Goal: Task Accomplishment & Management: Use online tool/utility

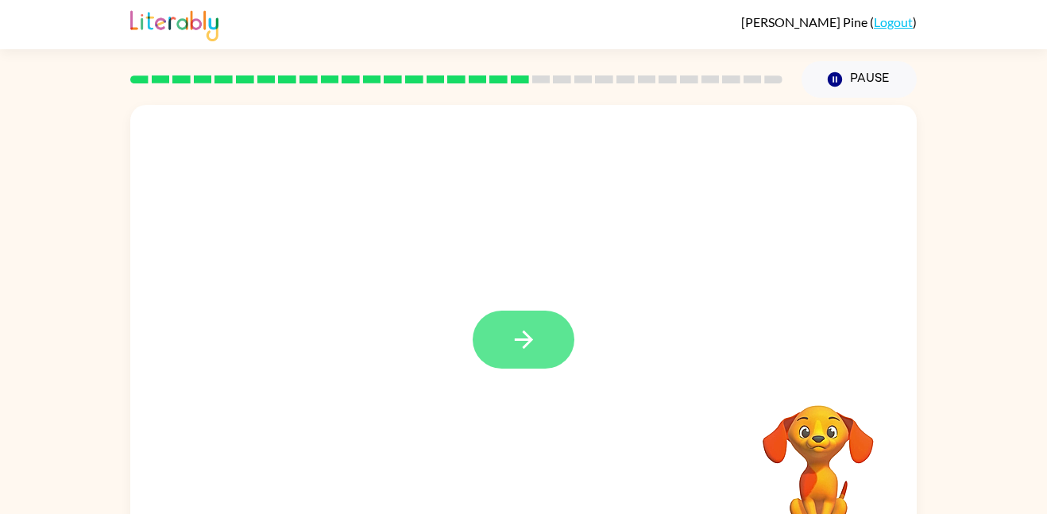
click at [517, 339] on icon "button" at bounding box center [523, 339] width 18 height 18
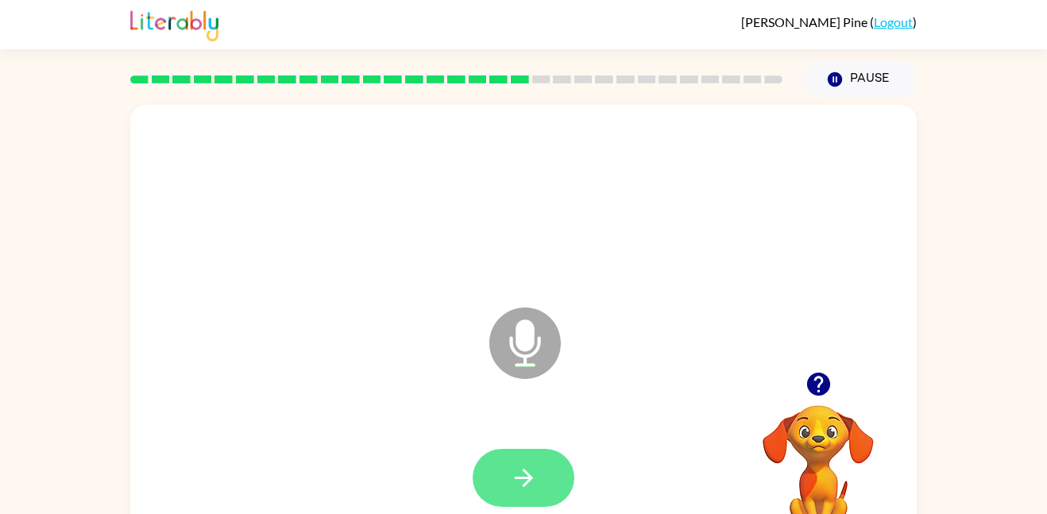
click at [542, 464] on button "button" at bounding box center [523, 478] width 102 height 58
click at [548, 459] on button "button" at bounding box center [523, 478] width 102 height 58
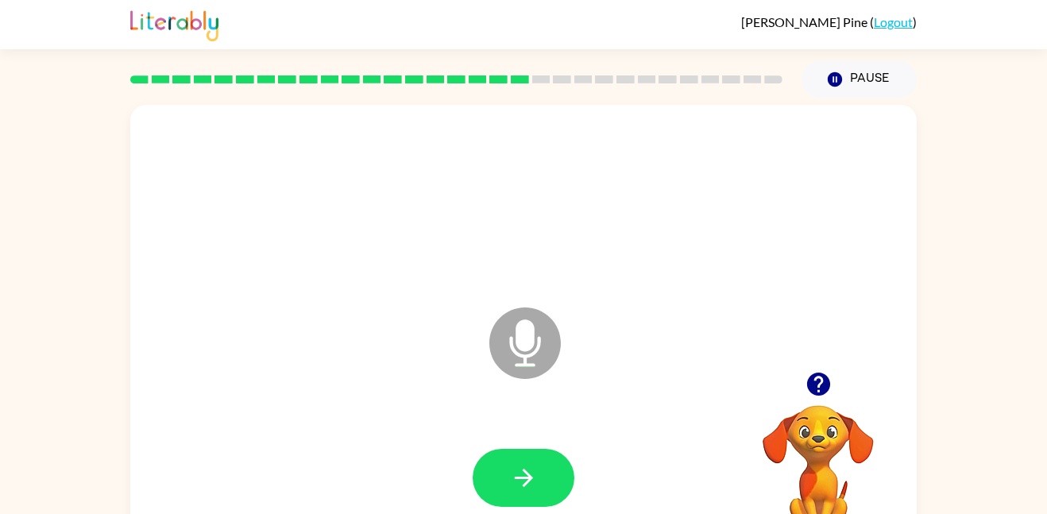
click at [548, 459] on button "button" at bounding box center [523, 478] width 102 height 58
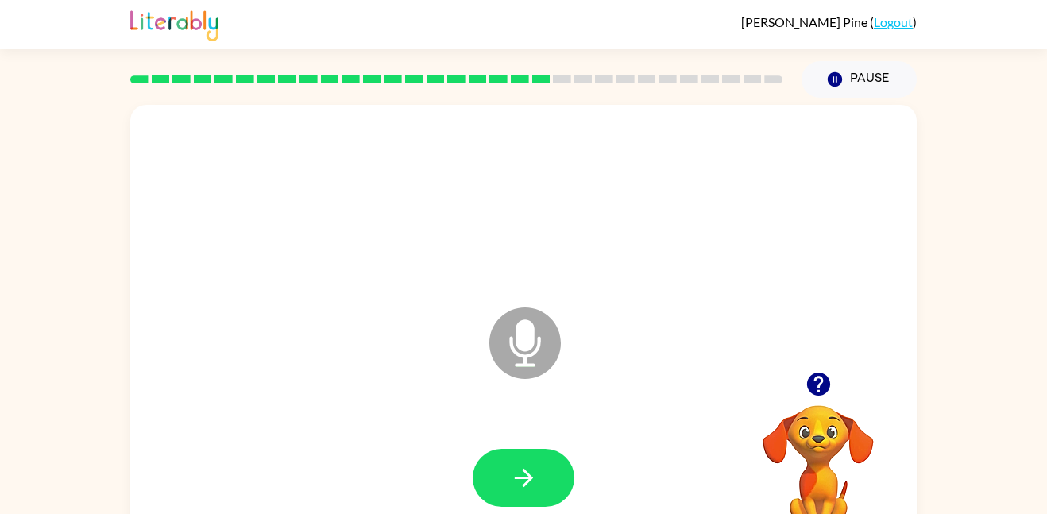
click at [548, 459] on button "button" at bounding box center [523, 478] width 102 height 58
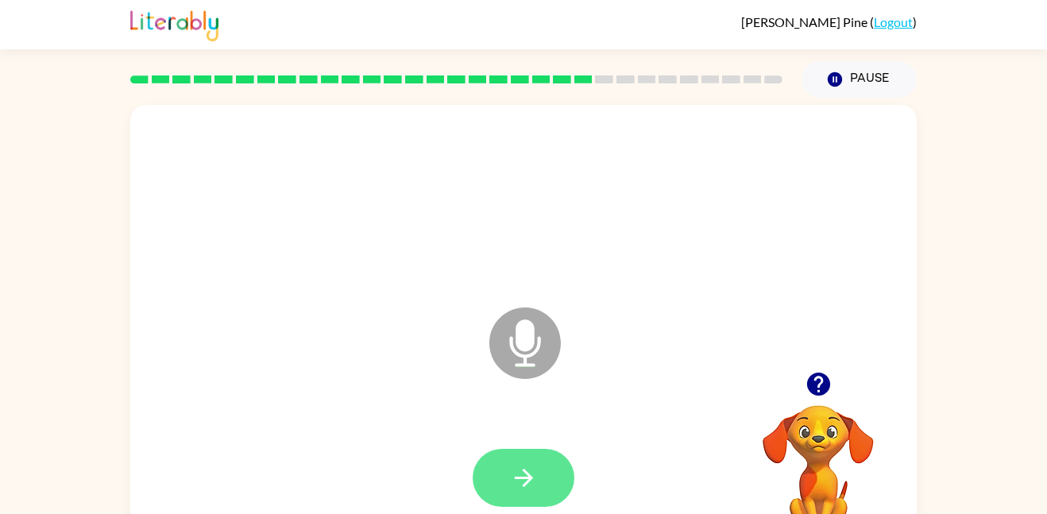
click at [547, 476] on button "button" at bounding box center [523, 478] width 102 height 58
click at [547, 476] on div at bounding box center [523, 478] width 102 height 58
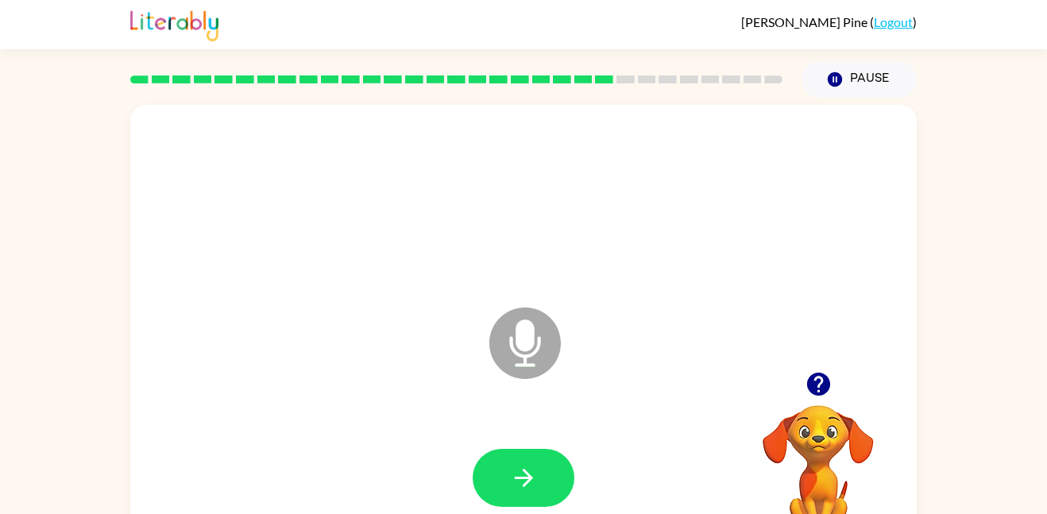
click at [547, 476] on button "button" at bounding box center [523, 478] width 102 height 58
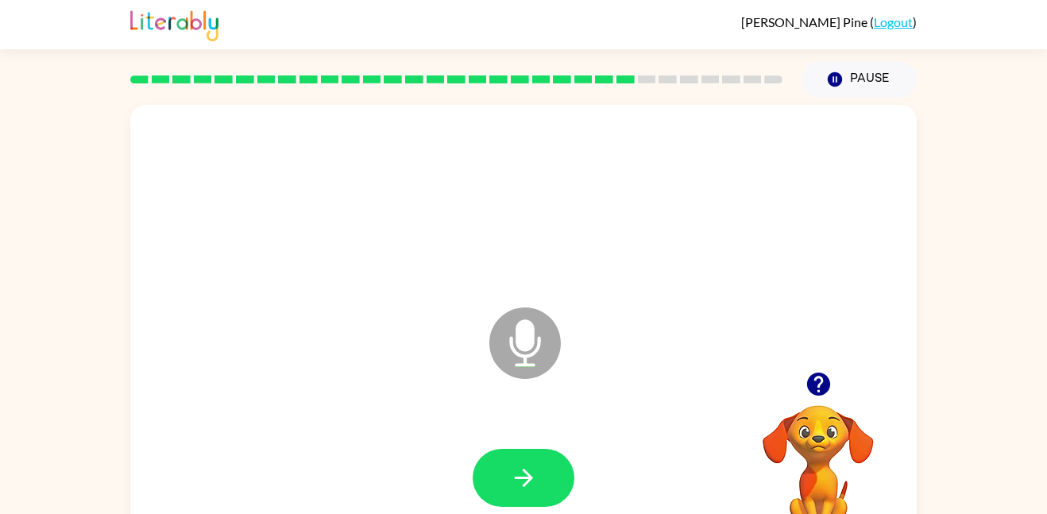
click at [547, 476] on button "button" at bounding box center [523, 478] width 102 height 58
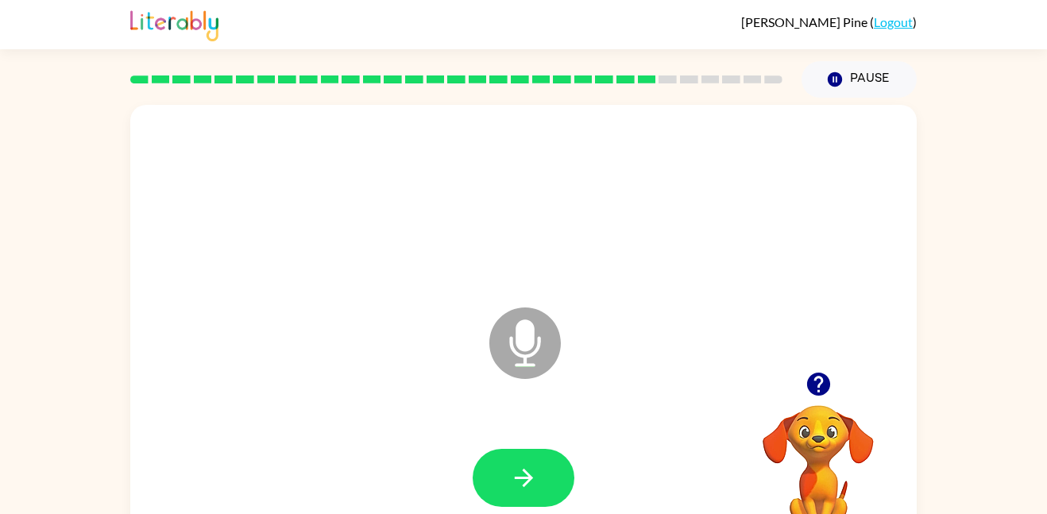
click at [816, 384] on icon "button" at bounding box center [817, 383] width 23 height 23
click at [545, 471] on button "button" at bounding box center [523, 478] width 102 height 58
click at [818, 374] on icon "button" at bounding box center [817, 383] width 23 height 23
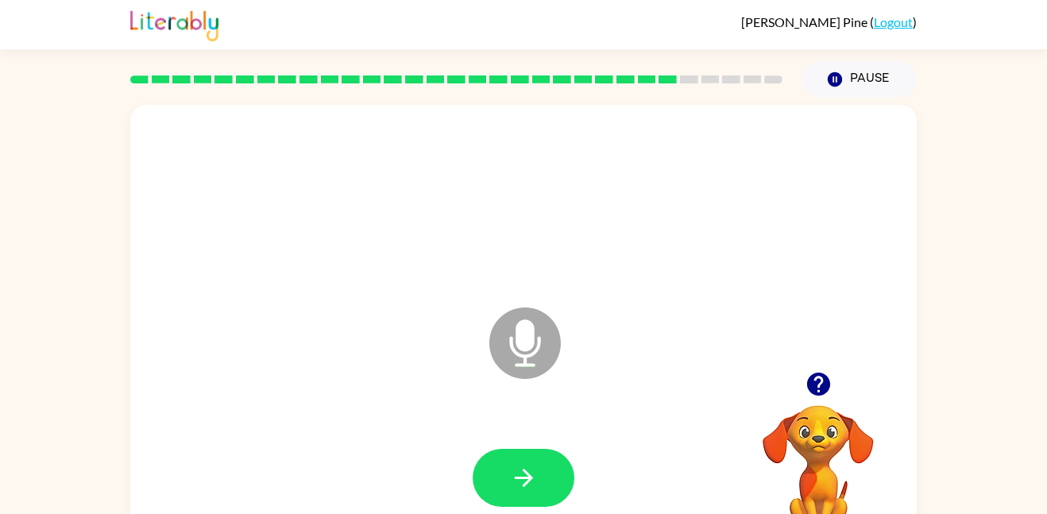
click at [818, 374] on icon "button" at bounding box center [817, 383] width 23 height 23
click at [541, 473] on button "button" at bounding box center [523, 478] width 102 height 58
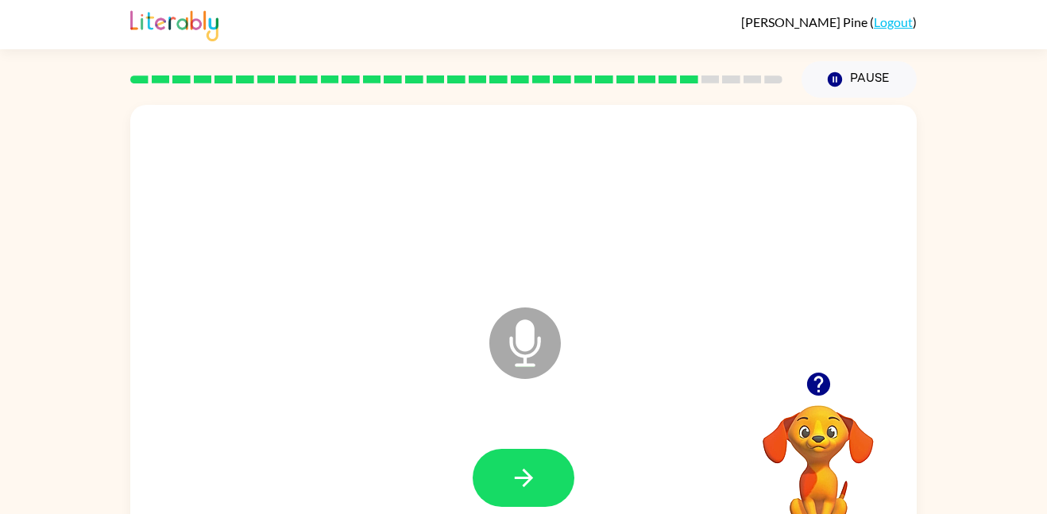
click at [541, 473] on button "button" at bounding box center [523, 478] width 102 height 58
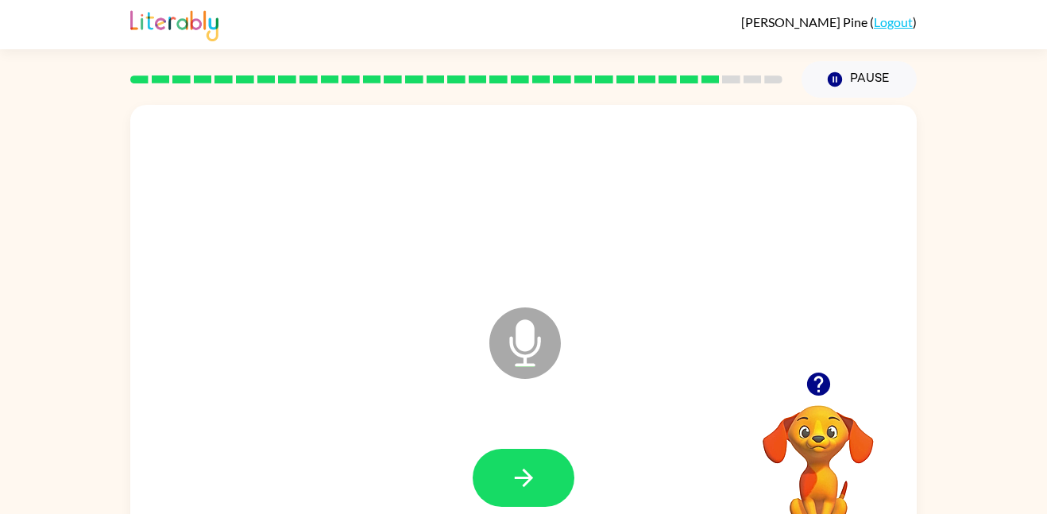
click at [541, 473] on button "button" at bounding box center [523, 478] width 102 height 58
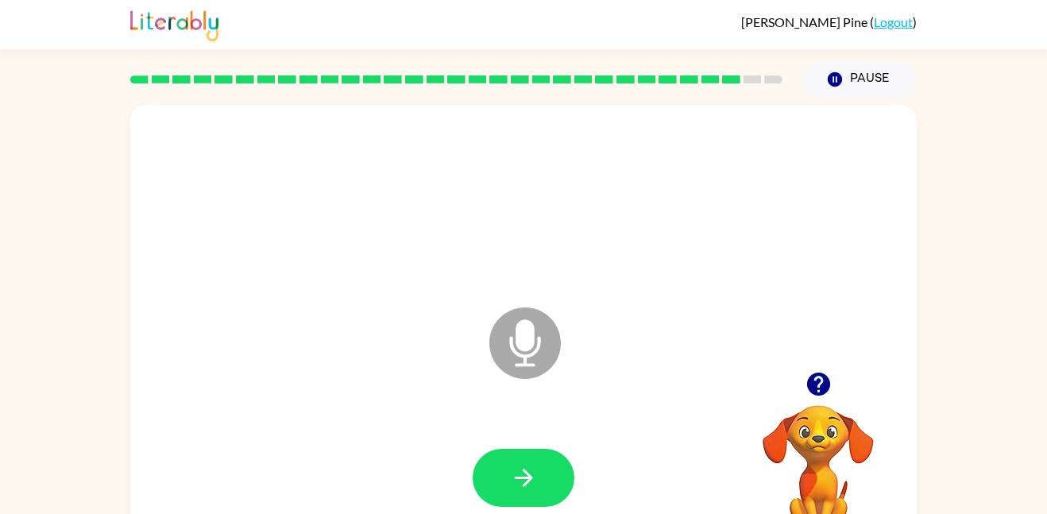
click at [541, 473] on button "button" at bounding box center [523, 478] width 102 height 58
click at [804, 387] on icon "button" at bounding box center [818, 384] width 28 height 28
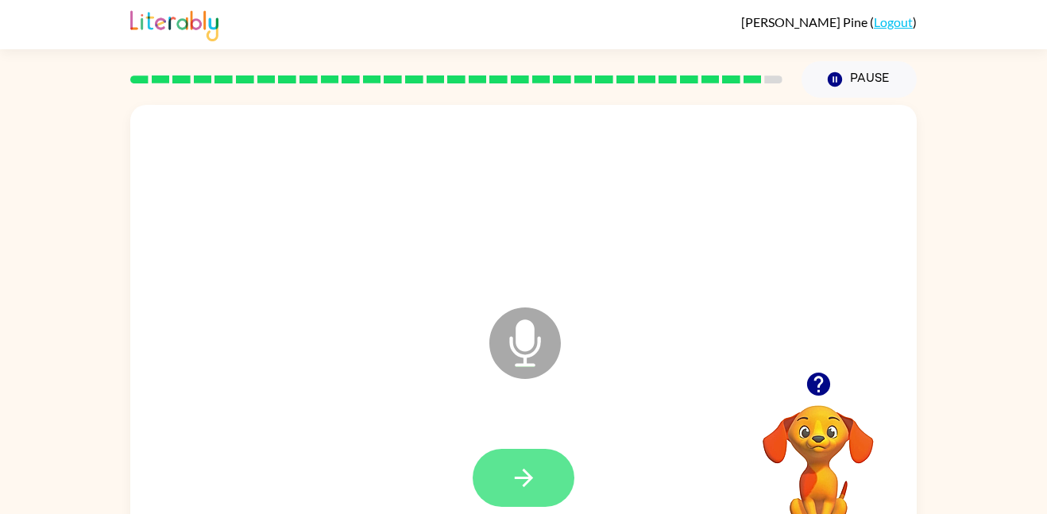
click at [528, 482] on icon "button" at bounding box center [524, 478] width 28 height 28
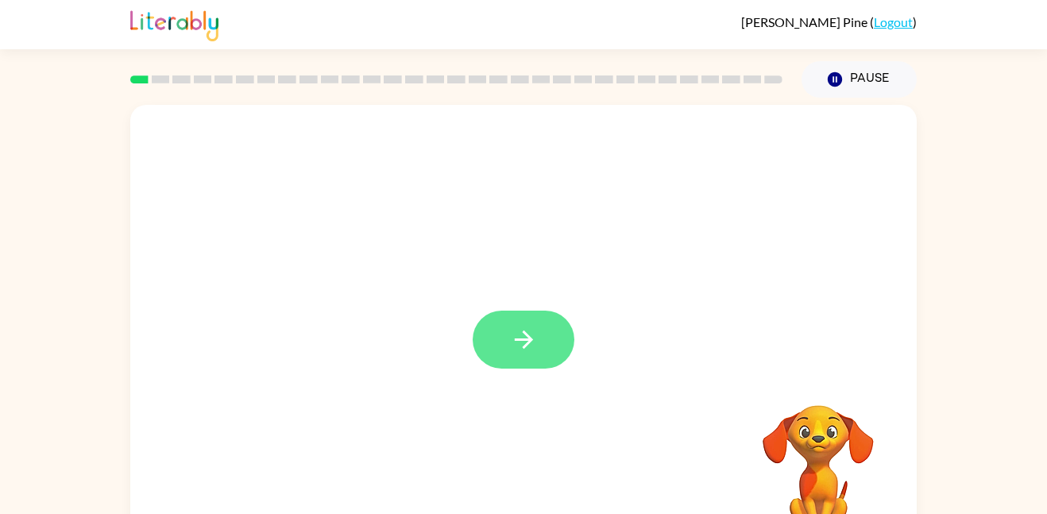
click at [515, 333] on icon "button" at bounding box center [524, 340] width 28 height 28
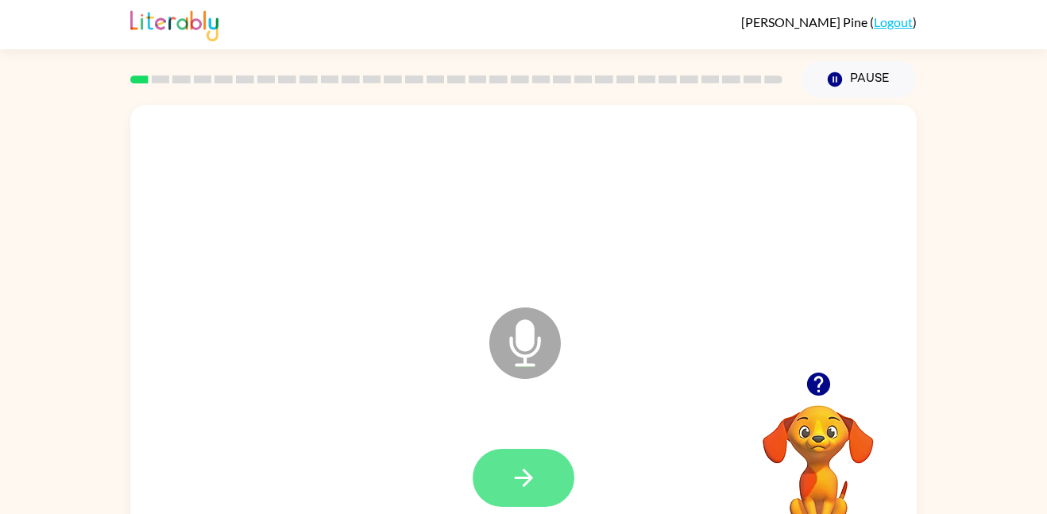
click at [502, 486] on button "button" at bounding box center [523, 478] width 102 height 58
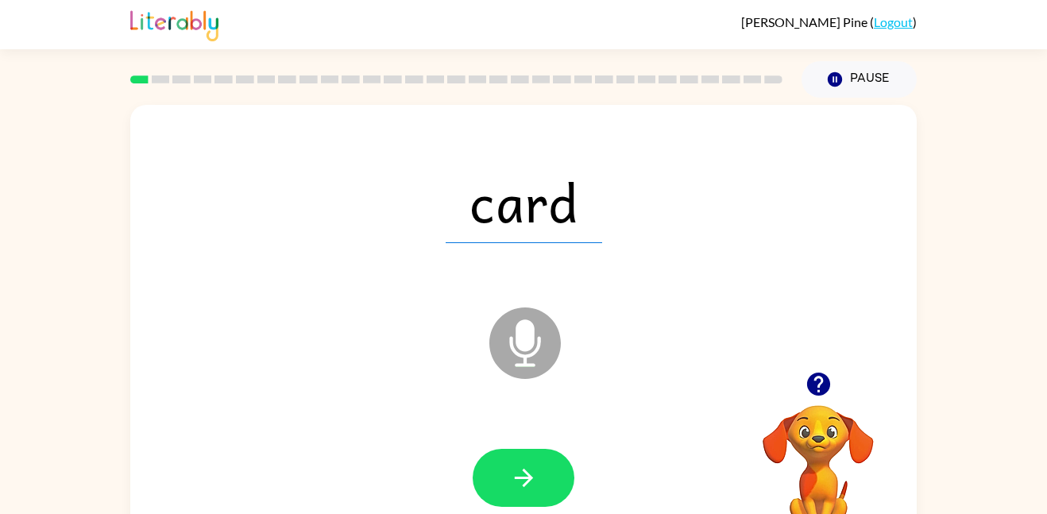
click at [502, 486] on button "button" at bounding box center [523, 478] width 102 height 58
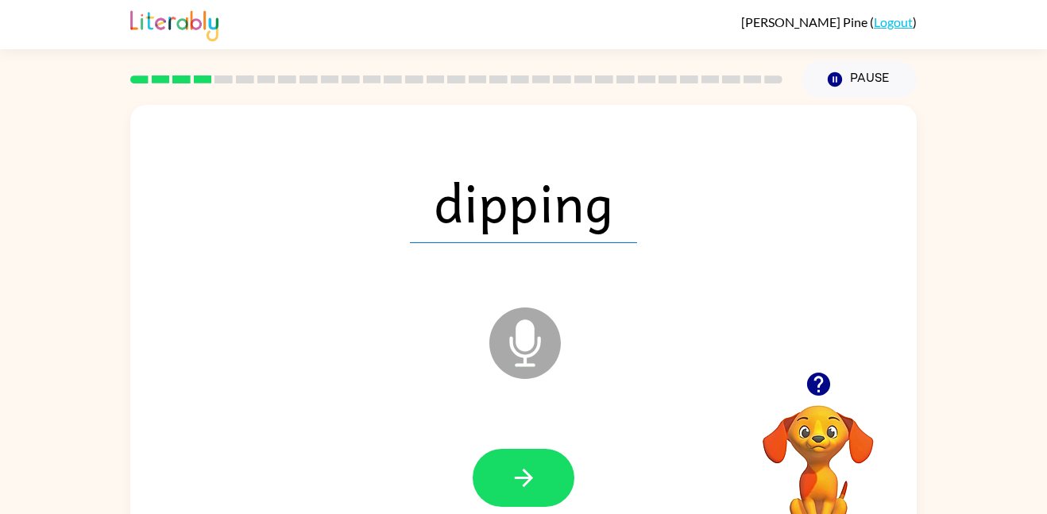
click at [502, 486] on button "button" at bounding box center [523, 478] width 102 height 58
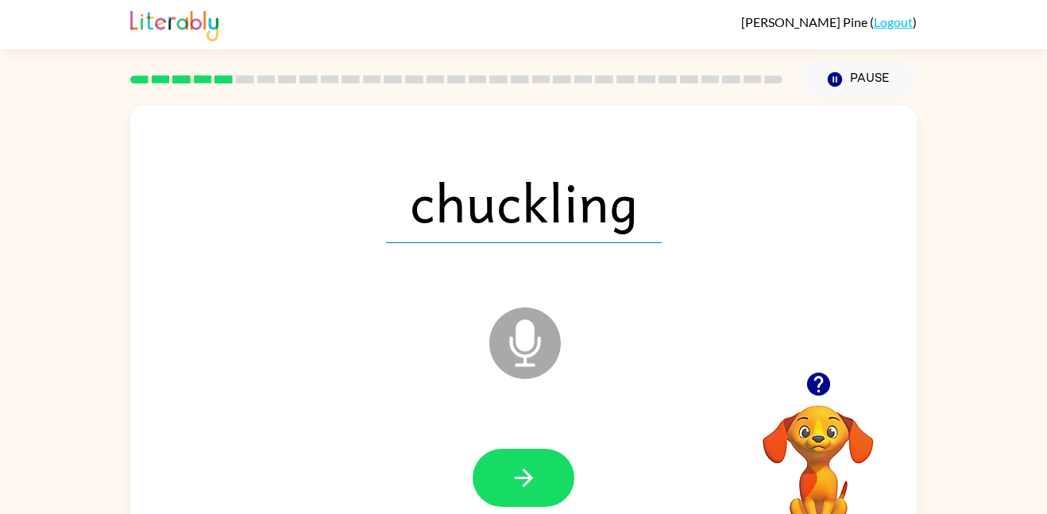
click at [502, 486] on button "button" at bounding box center [523, 478] width 102 height 58
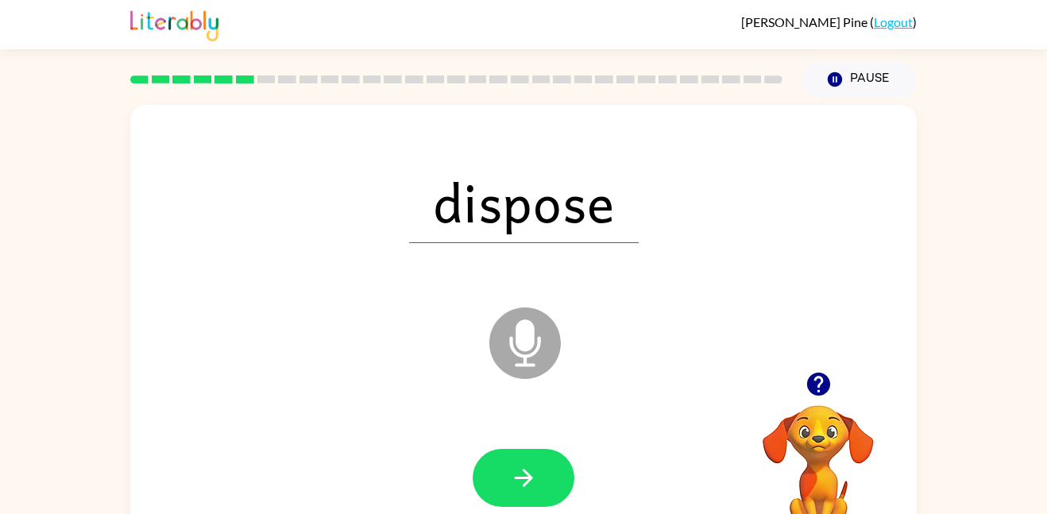
click at [502, 486] on button "button" at bounding box center [523, 478] width 102 height 58
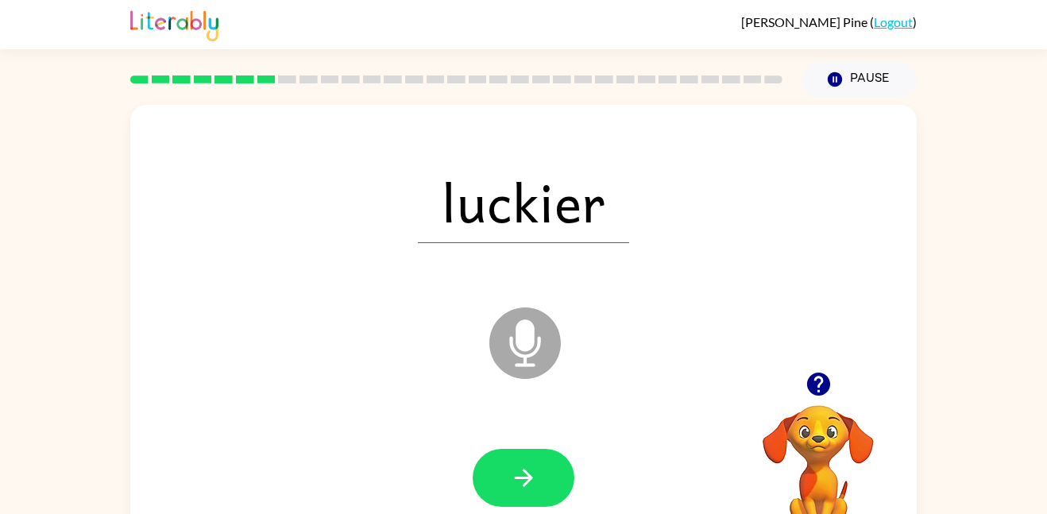
click at [502, 486] on button "button" at bounding box center [523, 478] width 102 height 58
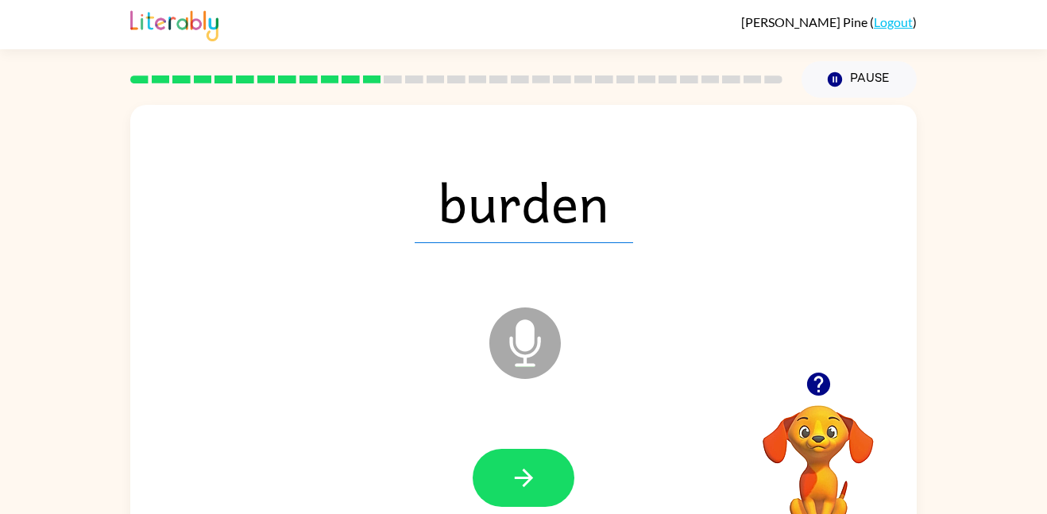
click at [502, 486] on button "button" at bounding box center [523, 478] width 102 height 58
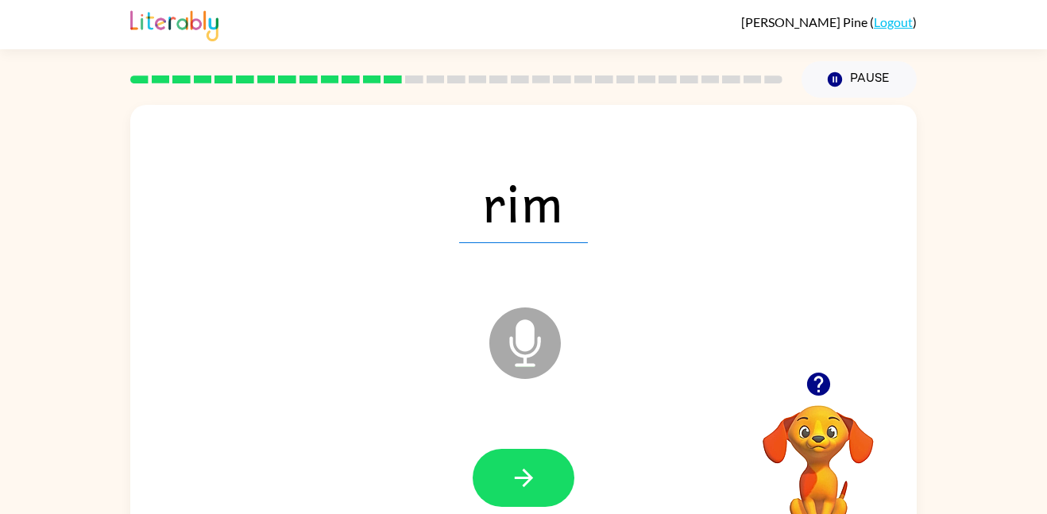
click at [502, 486] on button "button" at bounding box center [523, 478] width 102 height 58
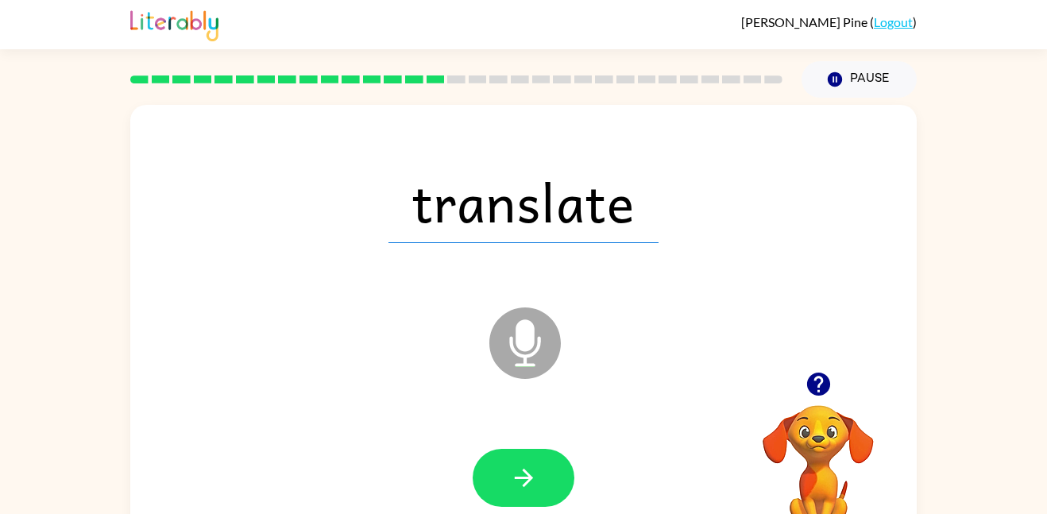
click at [502, 486] on button "button" at bounding box center [523, 478] width 102 height 58
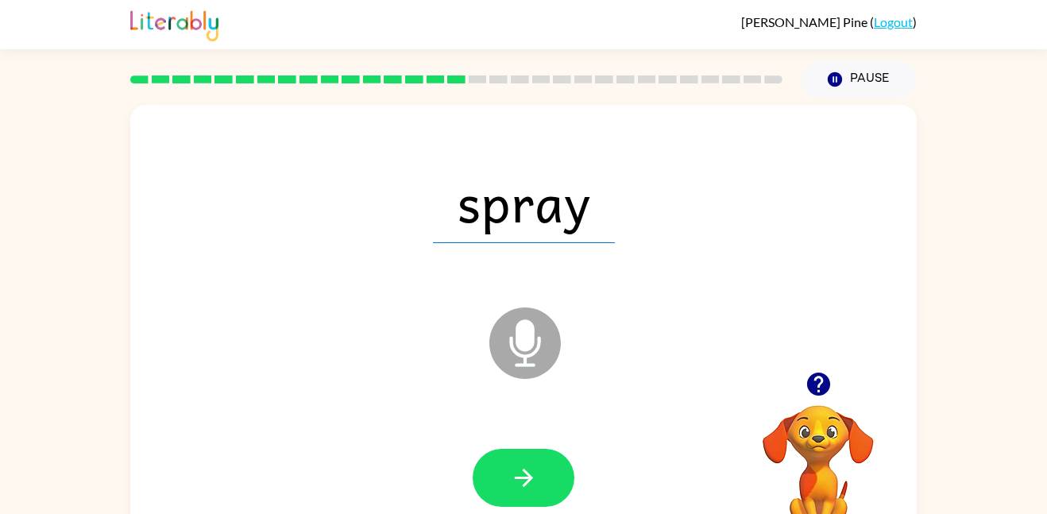
click at [502, 486] on button "button" at bounding box center [523, 478] width 102 height 58
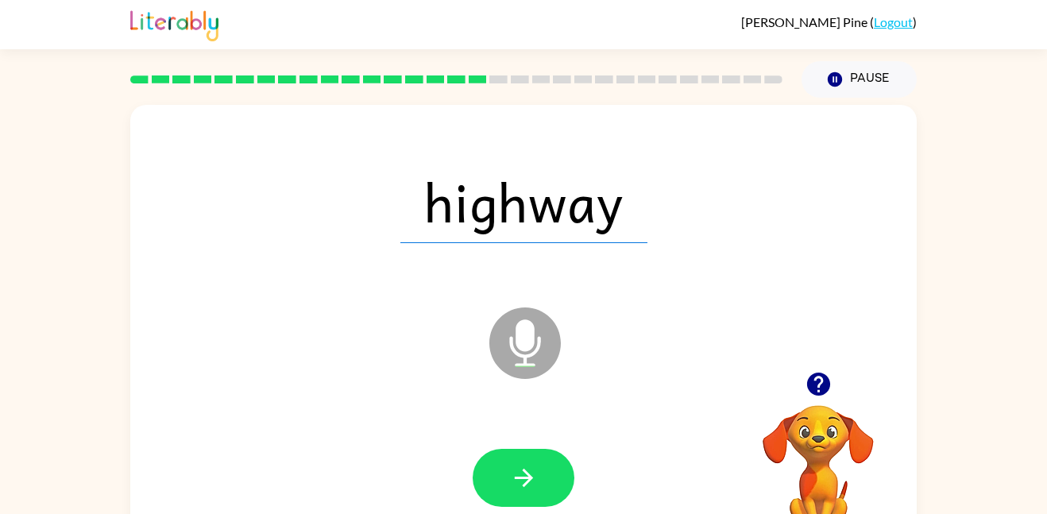
click at [502, 486] on button "button" at bounding box center [523, 478] width 102 height 58
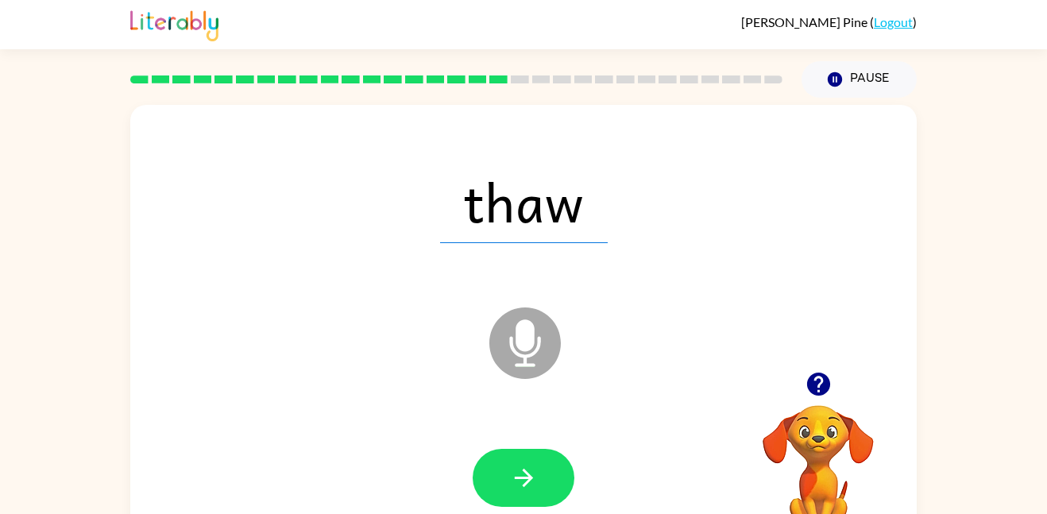
click at [502, 486] on button "button" at bounding box center [523, 478] width 102 height 58
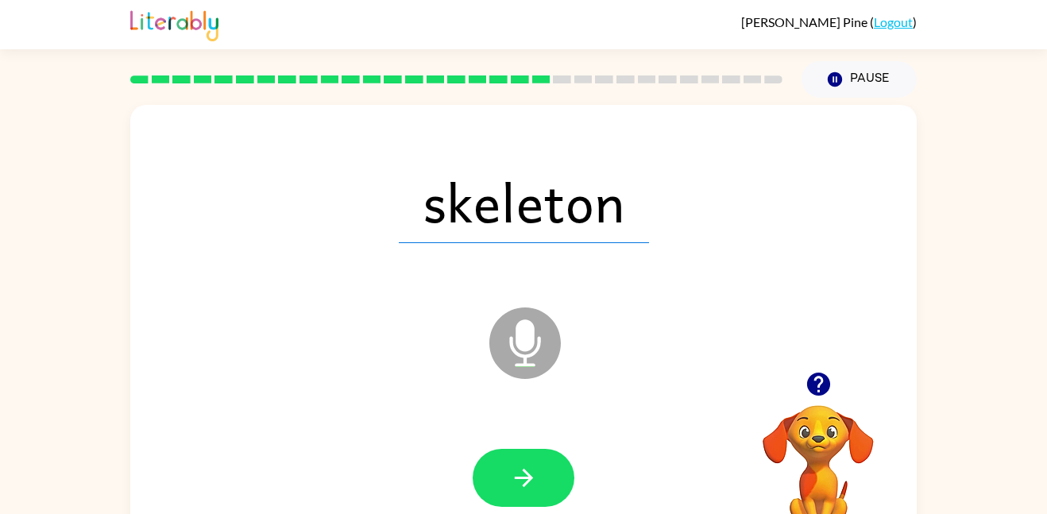
click at [502, 486] on button "button" at bounding box center [523, 478] width 102 height 58
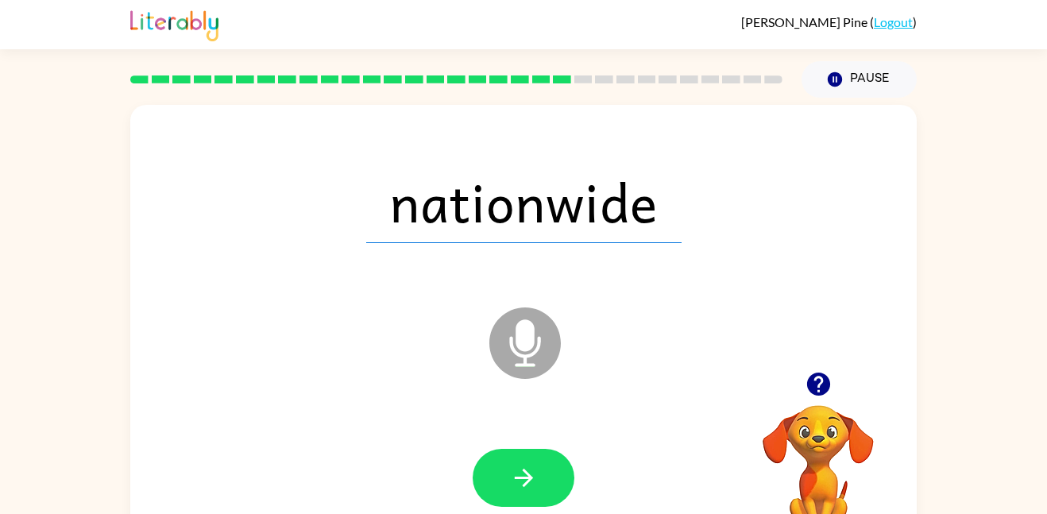
click at [502, 486] on button "button" at bounding box center [523, 478] width 102 height 58
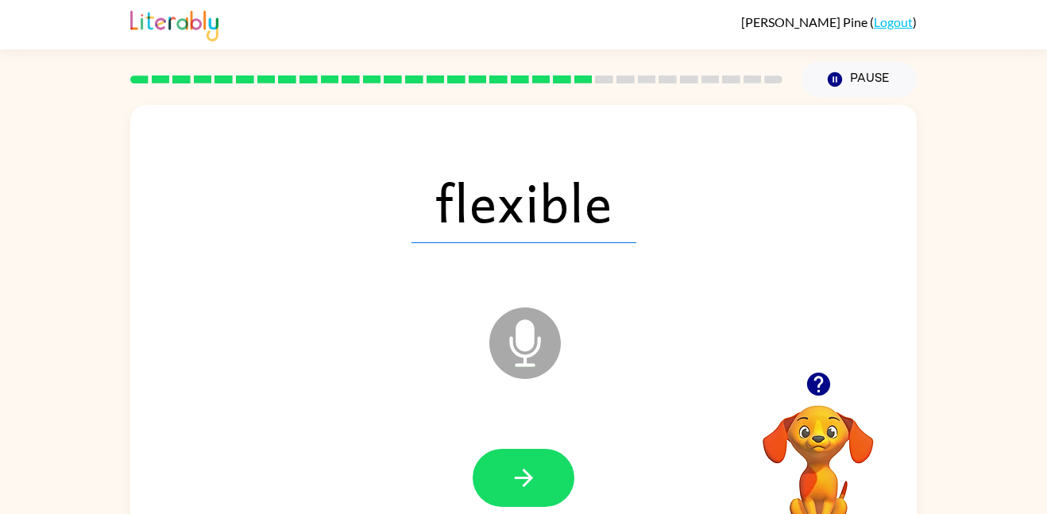
click at [502, 486] on button "button" at bounding box center [523, 478] width 102 height 58
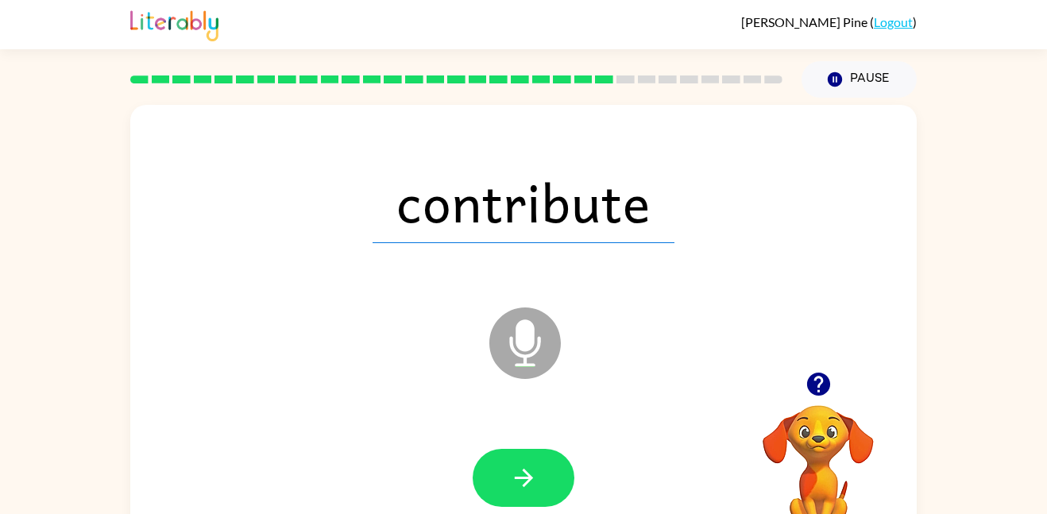
click at [502, 486] on button "button" at bounding box center [523, 478] width 102 height 58
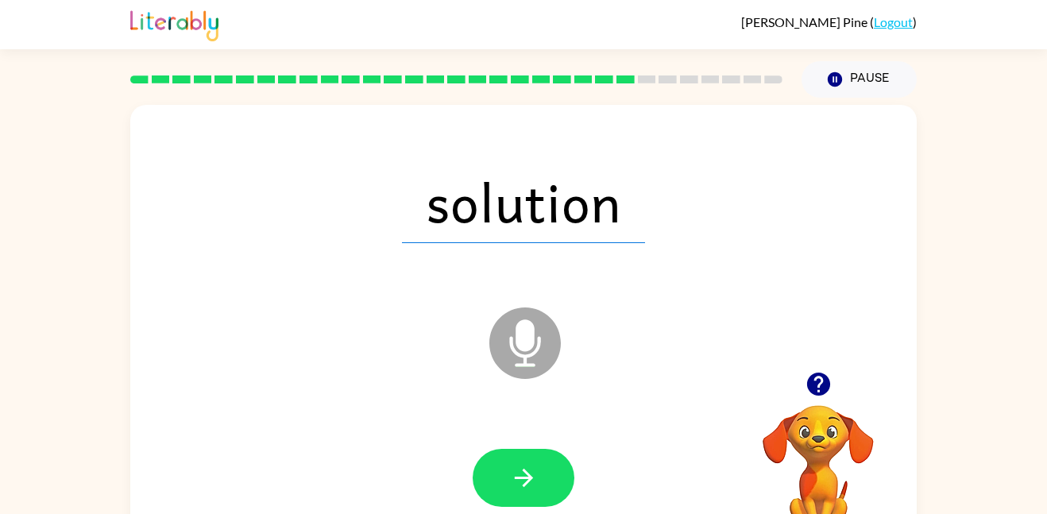
click at [502, 486] on button "button" at bounding box center [523, 478] width 102 height 58
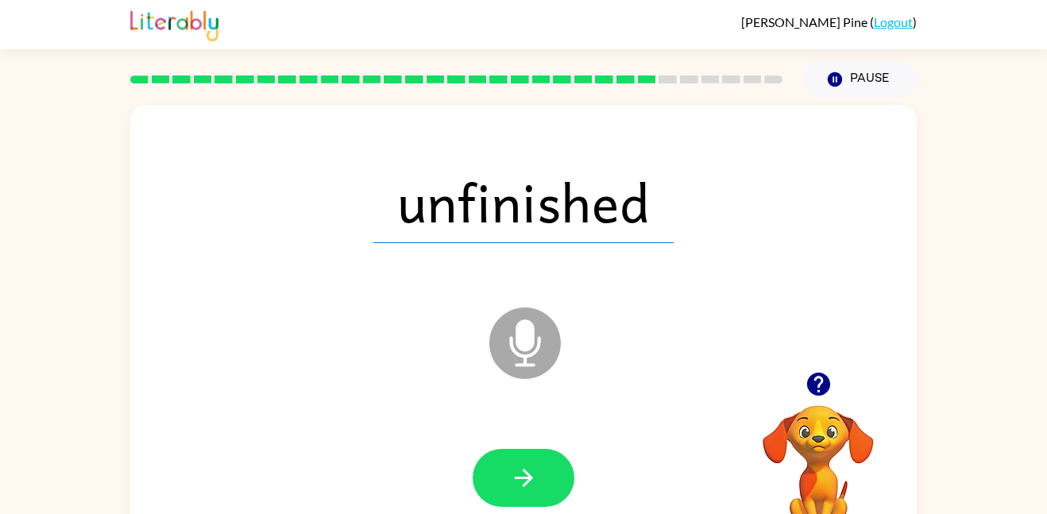
click at [502, 486] on button "button" at bounding box center [523, 478] width 102 height 58
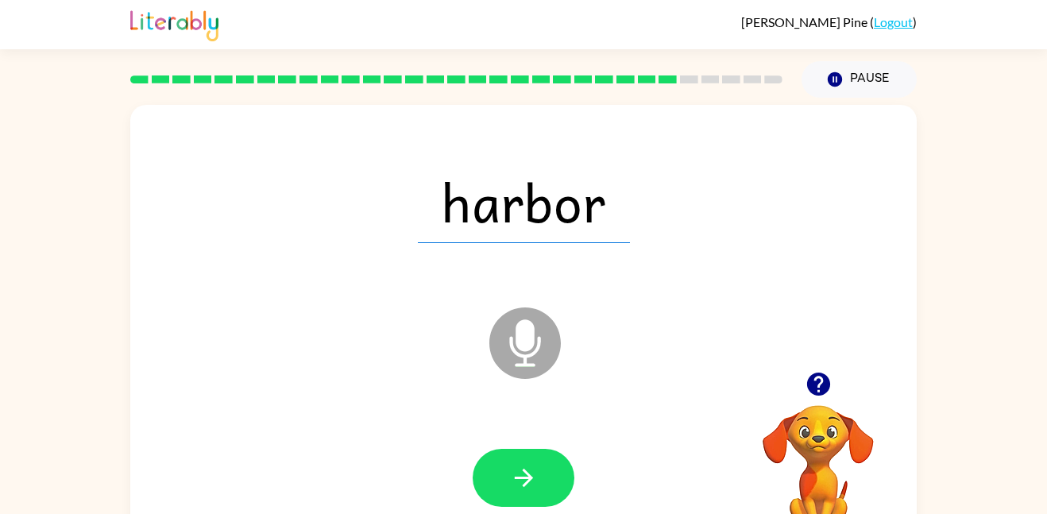
click at [502, 486] on button "button" at bounding box center [523, 478] width 102 height 58
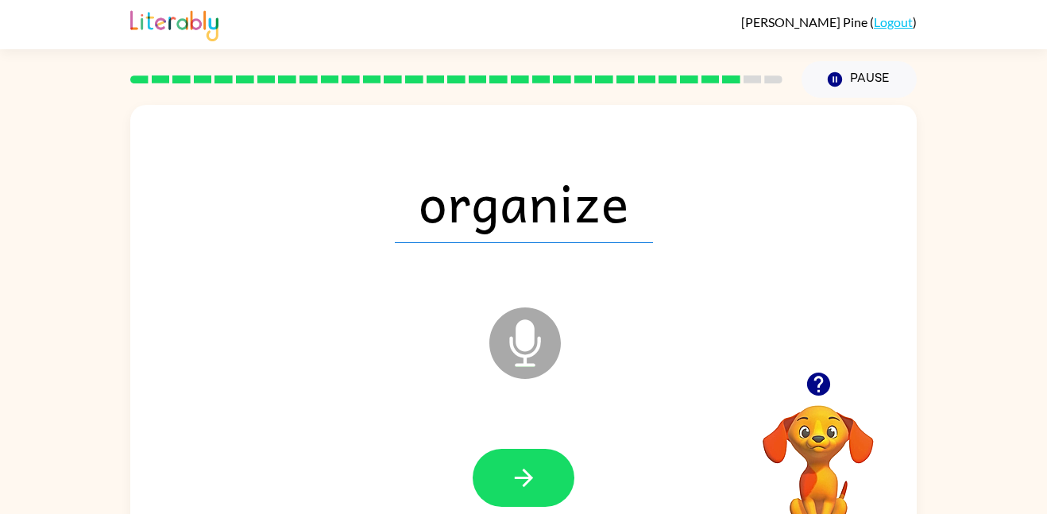
click at [502, 486] on button "button" at bounding box center [523, 478] width 102 height 58
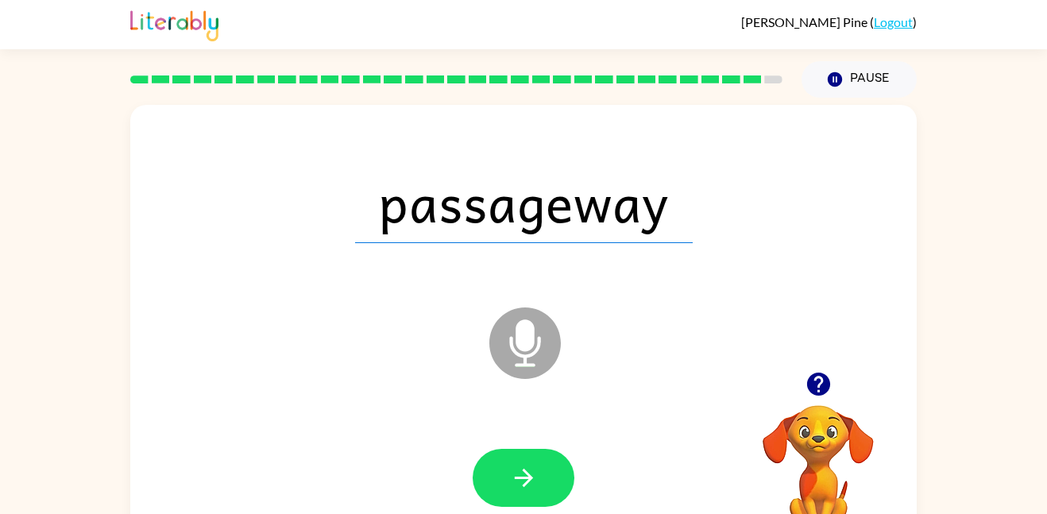
click at [502, 486] on button "button" at bounding box center [523, 478] width 102 height 58
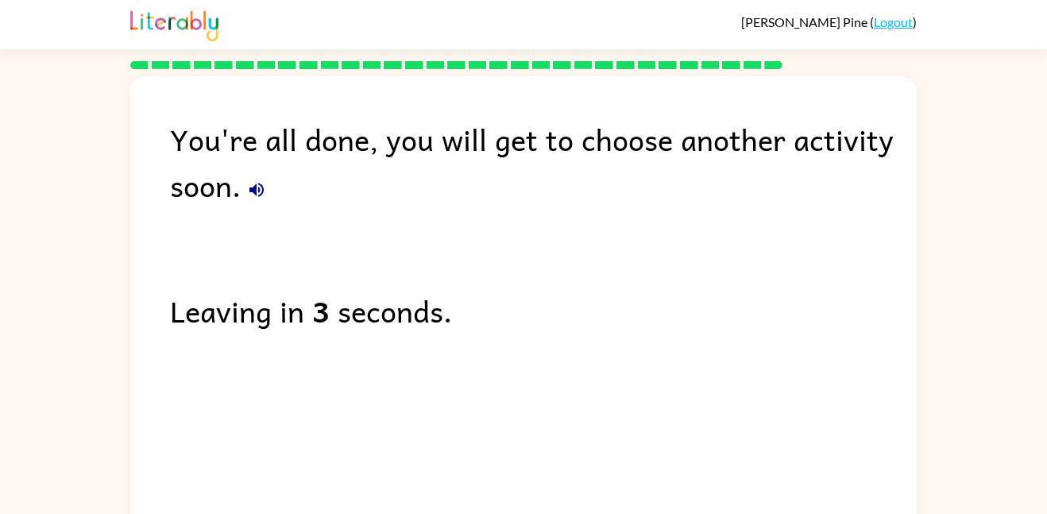
click at [263, 191] on icon "button" at bounding box center [256, 190] width 14 height 14
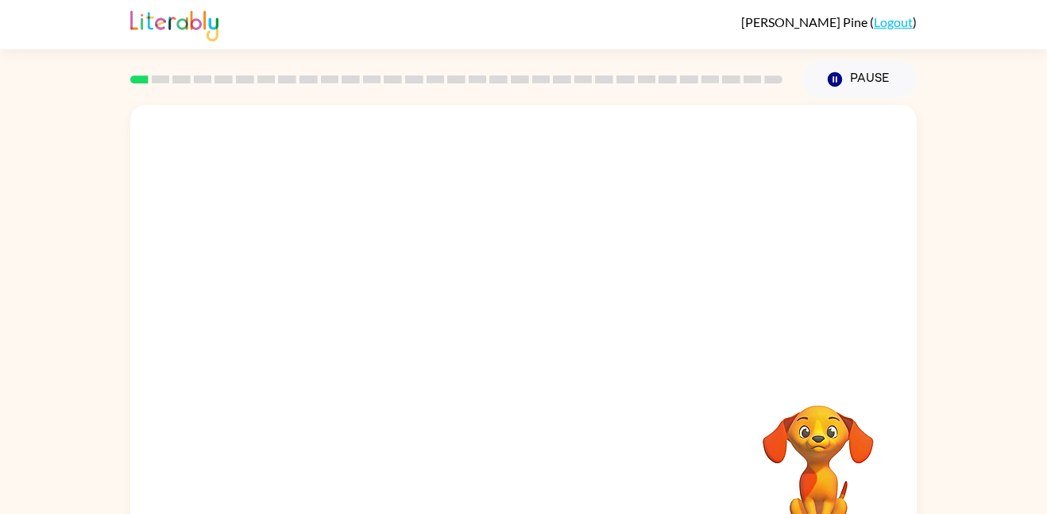
click at [340, 306] on video "Your browser must support playing .mp4 files to use Literably. Please try using…" at bounding box center [523, 238] width 786 height 267
click at [515, 364] on button "button" at bounding box center [523, 339] width 102 height 58
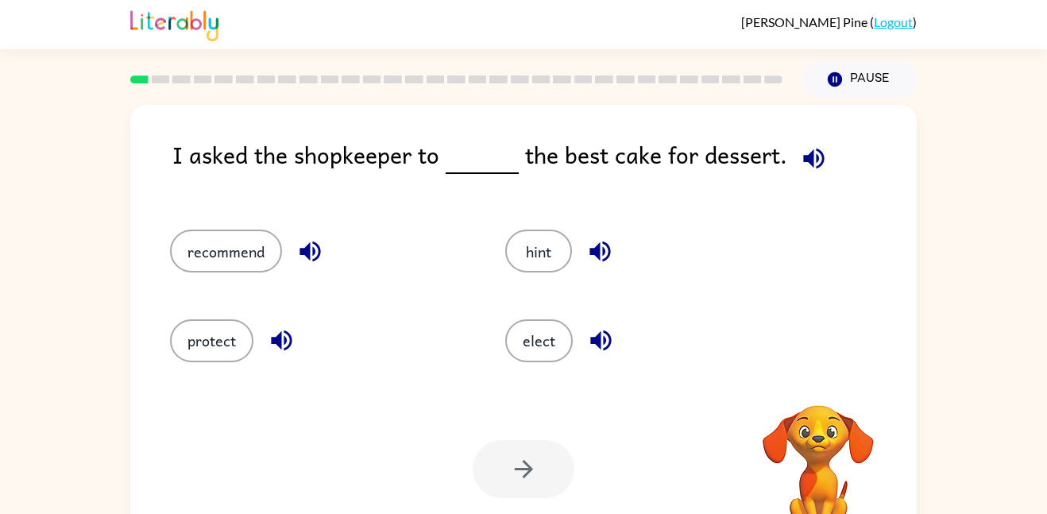
click at [808, 156] on icon "button" at bounding box center [814, 159] width 28 height 28
click at [807, 172] on button "button" at bounding box center [813, 158] width 40 height 40
click at [316, 246] on icon "button" at bounding box center [310, 251] width 28 height 28
click at [803, 157] on icon "button" at bounding box center [813, 158] width 21 height 21
click at [254, 245] on button "recommend" at bounding box center [226, 250] width 112 height 43
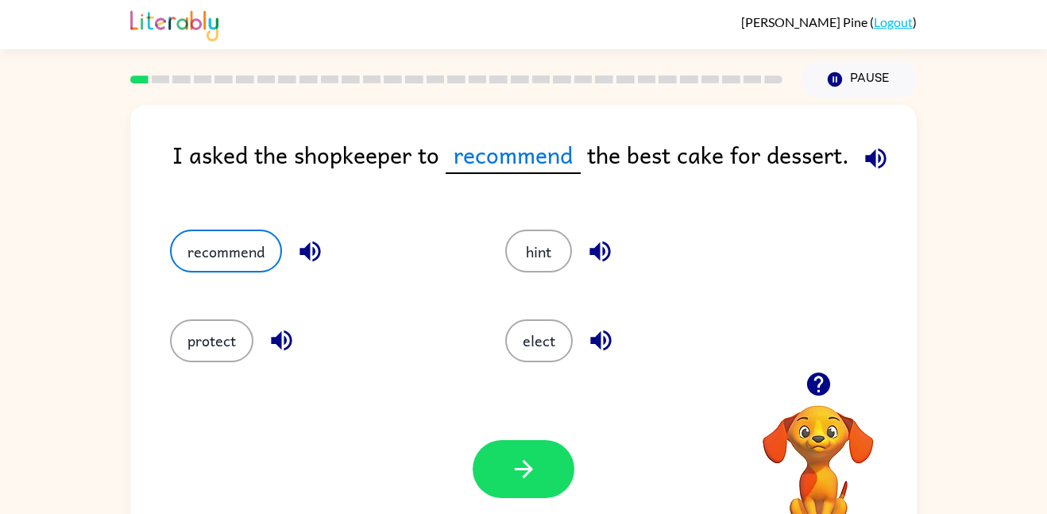
click at [864, 164] on icon "button" at bounding box center [876, 159] width 28 height 28
click at [215, 345] on button "protect" at bounding box center [211, 340] width 83 height 43
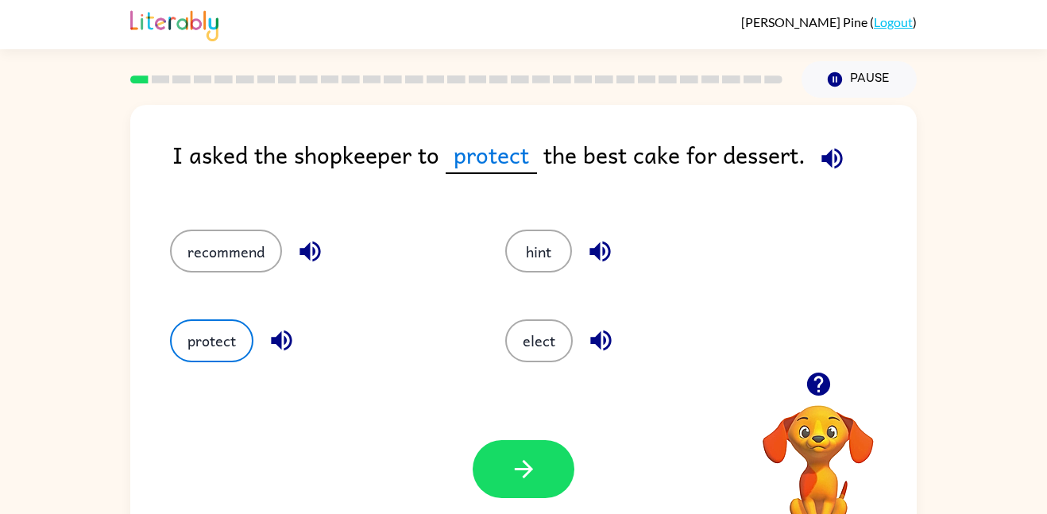
click at [823, 153] on icon "button" at bounding box center [832, 159] width 28 height 28
click at [502, 473] on button "button" at bounding box center [523, 469] width 102 height 58
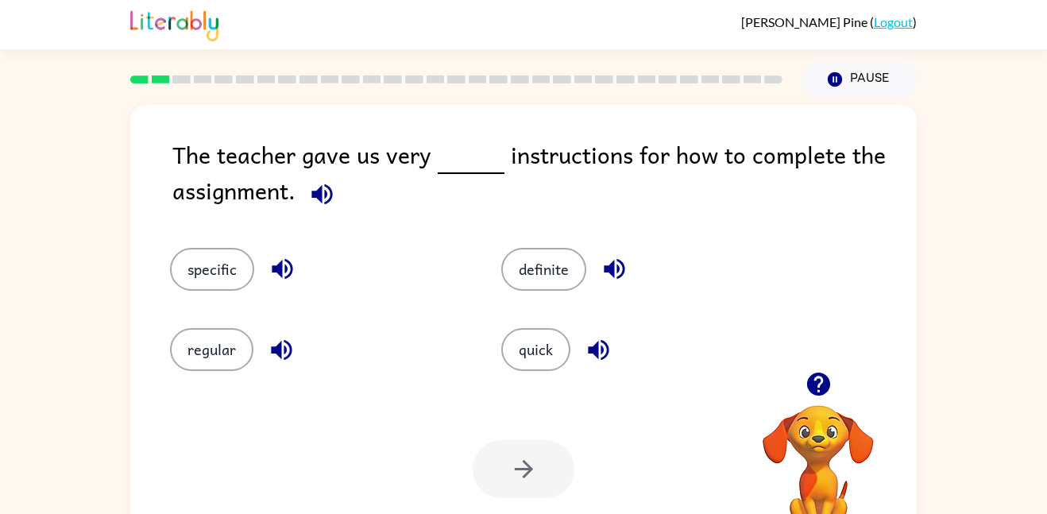
click at [319, 201] on icon "button" at bounding box center [322, 194] width 28 height 28
click at [280, 272] on icon "button" at bounding box center [282, 269] width 21 height 21
click at [232, 278] on button "specific" at bounding box center [212, 269] width 84 height 43
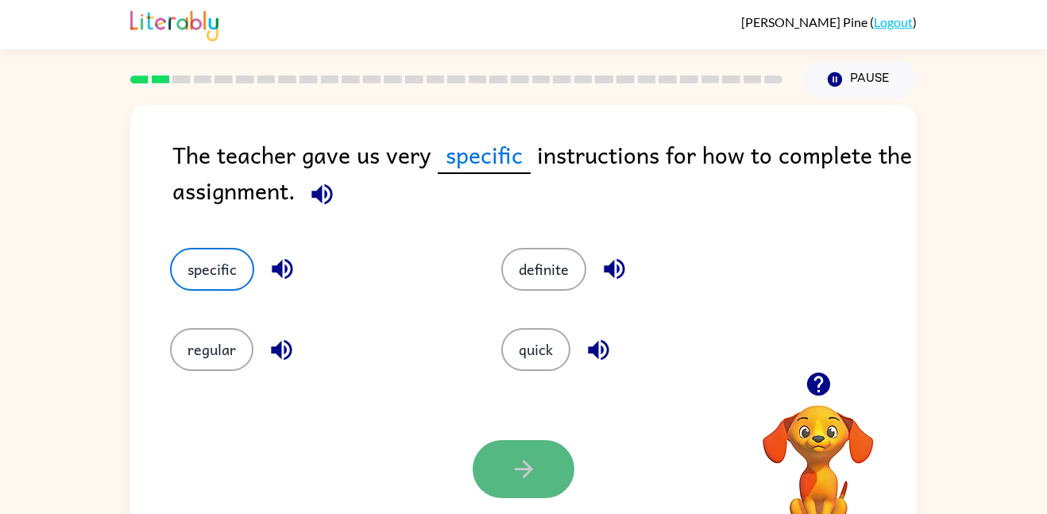
click at [520, 467] on icon "button" at bounding box center [524, 469] width 28 height 28
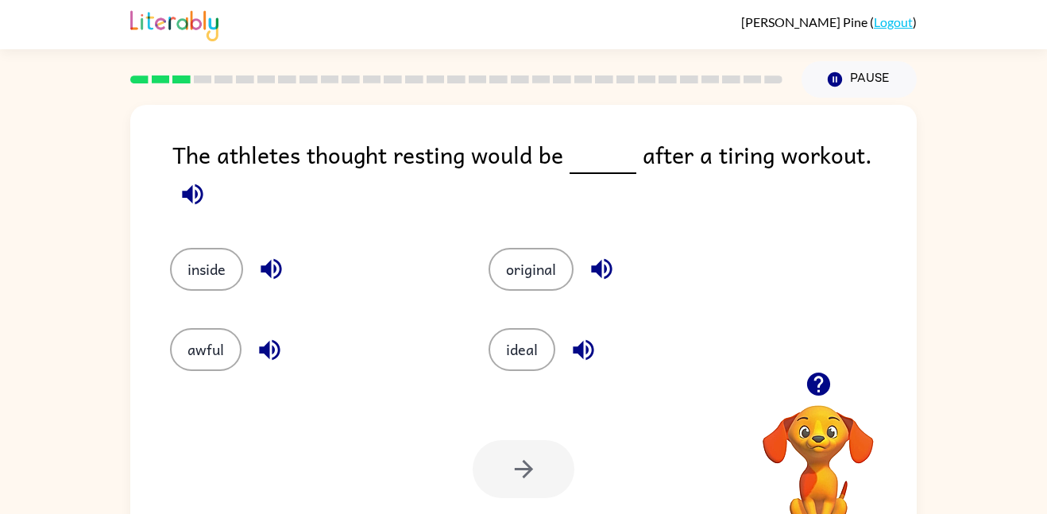
click at [206, 180] on icon "button" at bounding box center [193, 194] width 28 height 28
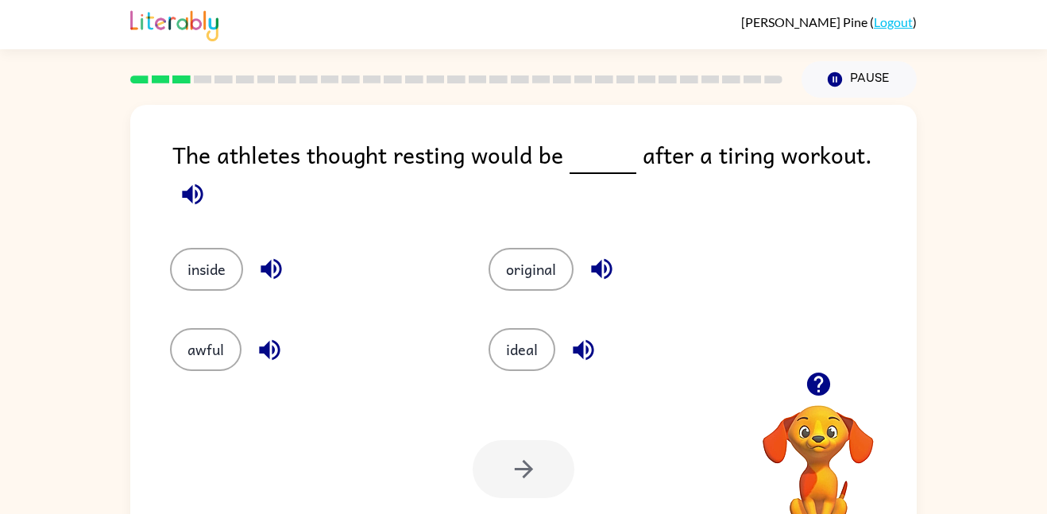
click at [206, 180] on icon "button" at bounding box center [193, 194] width 28 height 28
click at [526, 350] on button "ideal" at bounding box center [521, 349] width 67 height 43
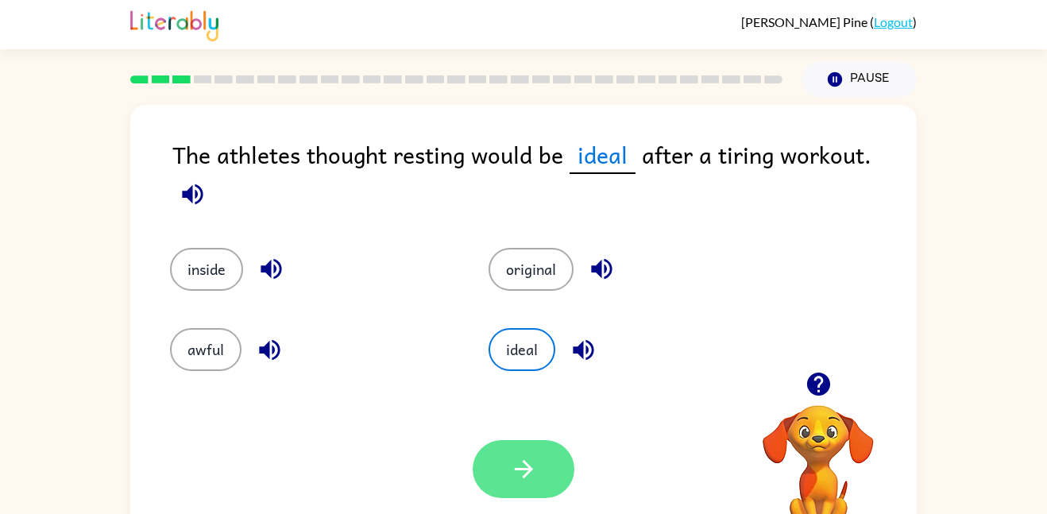
click at [516, 479] on icon "button" at bounding box center [524, 469] width 28 height 28
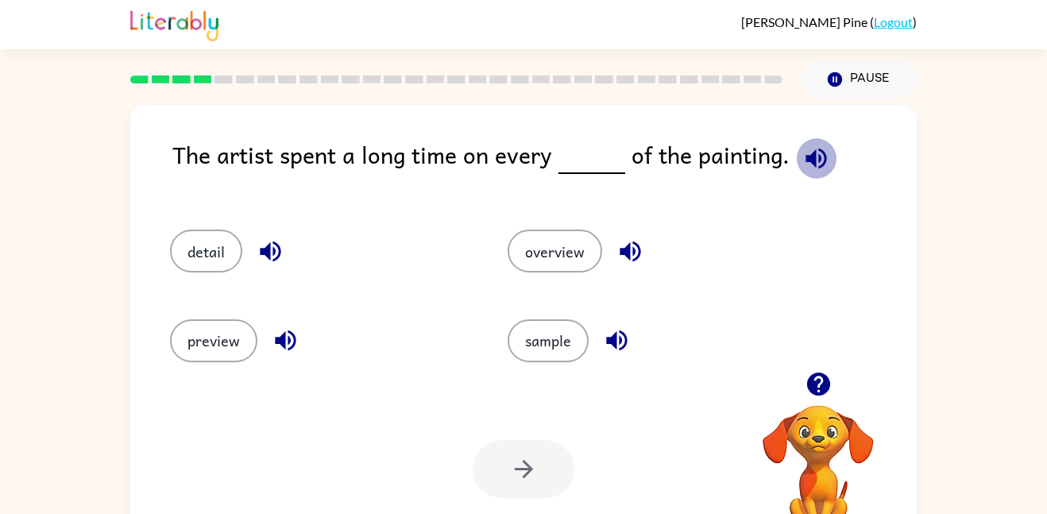
click at [814, 160] on icon "button" at bounding box center [816, 159] width 28 height 28
click at [217, 252] on button "detail" at bounding box center [206, 250] width 72 height 43
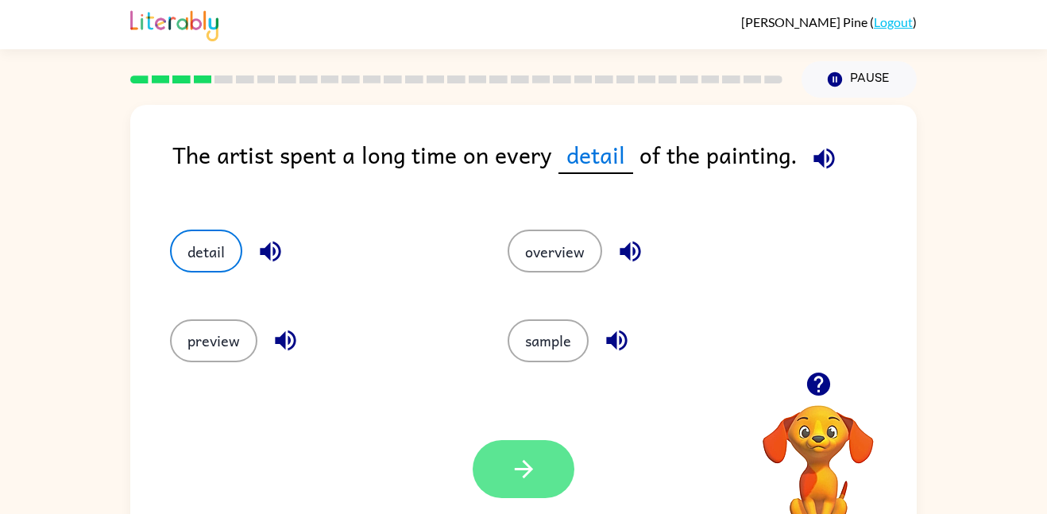
click at [547, 485] on button "button" at bounding box center [523, 469] width 102 height 58
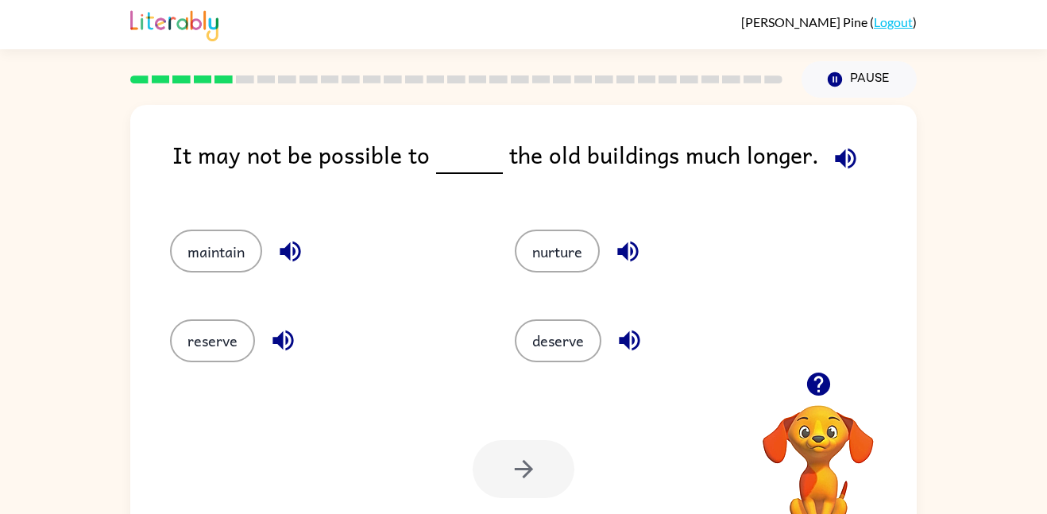
click at [835, 153] on icon "button" at bounding box center [845, 158] width 21 height 21
click at [289, 254] on icon "button" at bounding box center [289, 251] width 21 height 21
click at [620, 246] on icon "button" at bounding box center [628, 251] width 28 height 28
click at [619, 345] on icon "button" at bounding box center [629, 340] width 28 height 28
click at [268, 335] on button "button" at bounding box center [283, 340] width 40 height 40
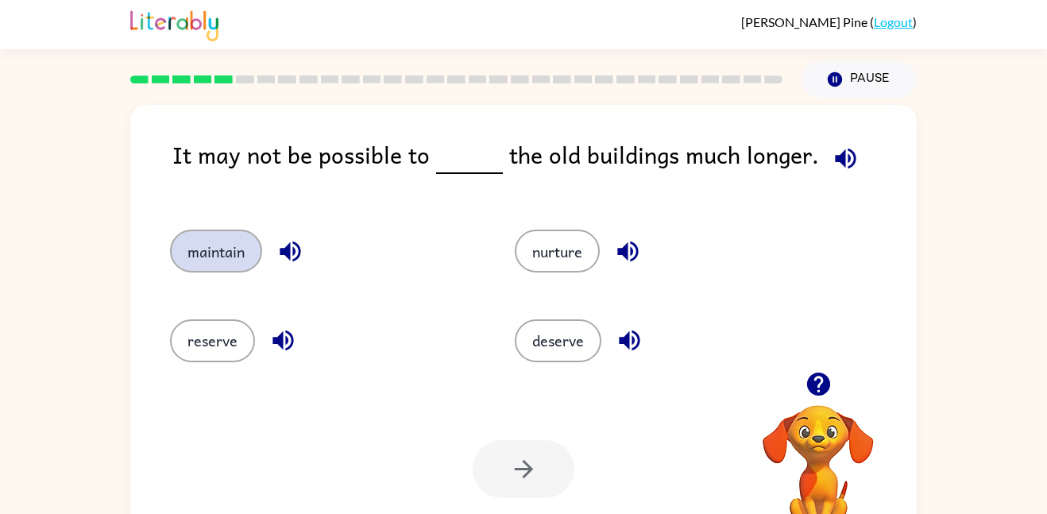
click at [222, 256] on button "maintain" at bounding box center [216, 250] width 92 height 43
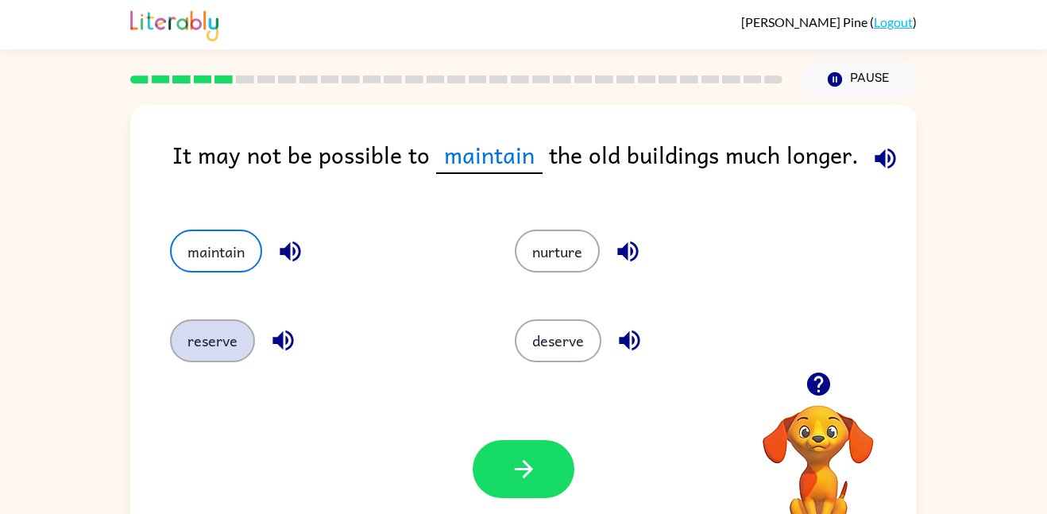
click at [214, 353] on button "reserve" at bounding box center [212, 340] width 85 height 43
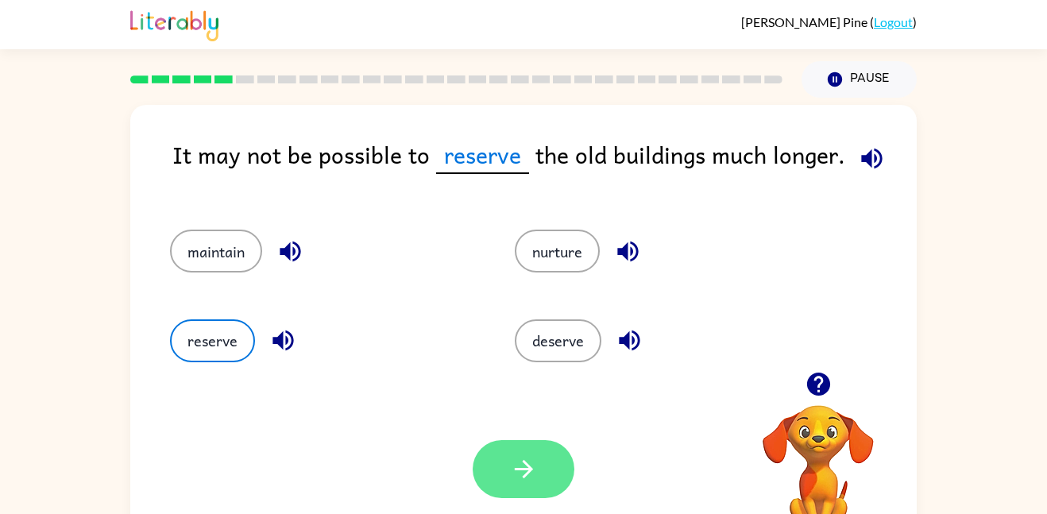
click at [522, 444] on button "button" at bounding box center [523, 469] width 102 height 58
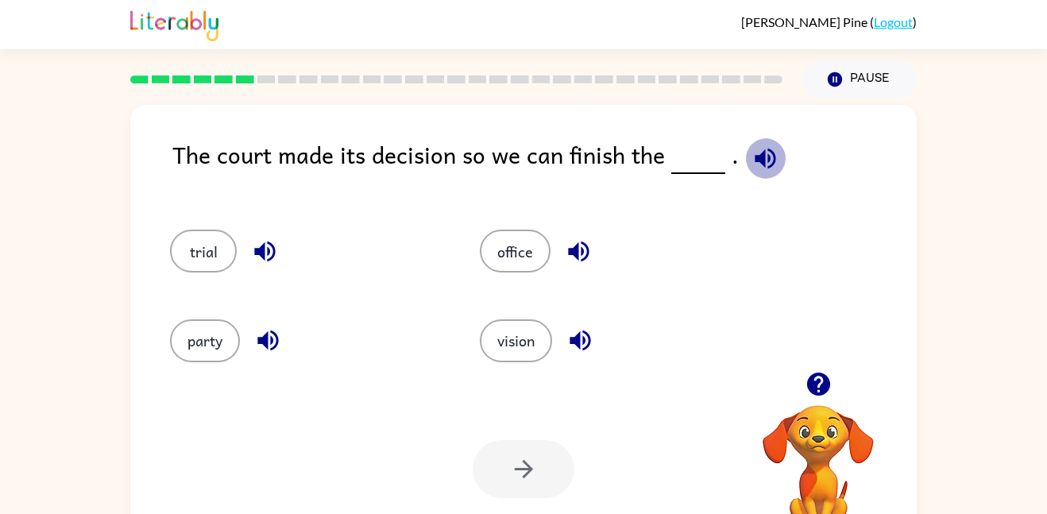
click at [754, 154] on icon "button" at bounding box center [764, 158] width 21 height 21
click at [583, 341] on icon "button" at bounding box center [580, 340] width 28 height 28
click at [267, 337] on icon "button" at bounding box center [267, 340] width 21 height 21
click at [265, 250] on icon "button" at bounding box center [265, 251] width 28 height 28
click at [592, 253] on button "button" at bounding box center [578, 251] width 40 height 40
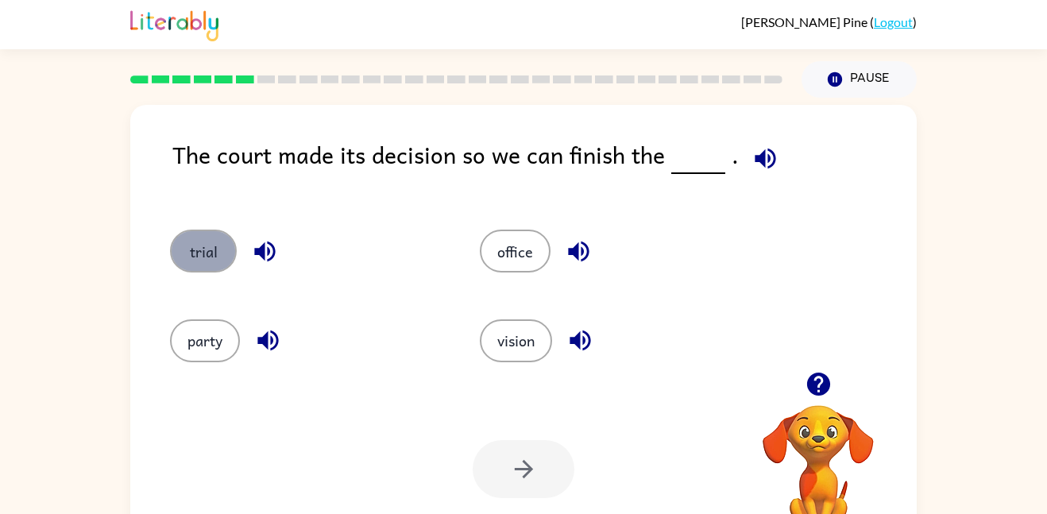
click at [200, 232] on button "trial" at bounding box center [203, 250] width 67 height 43
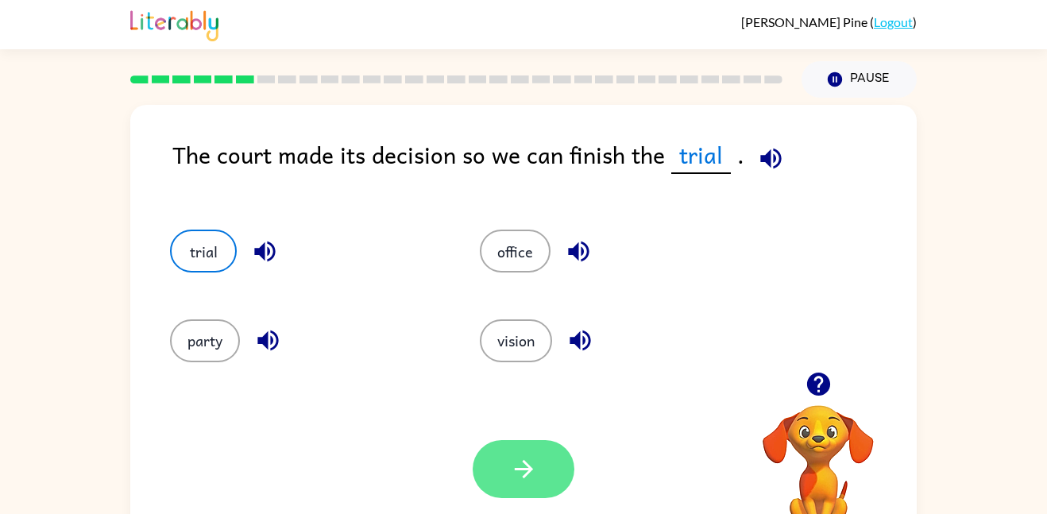
click at [554, 485] on button "button" at bounding box center [523, 469] width 102 height 58
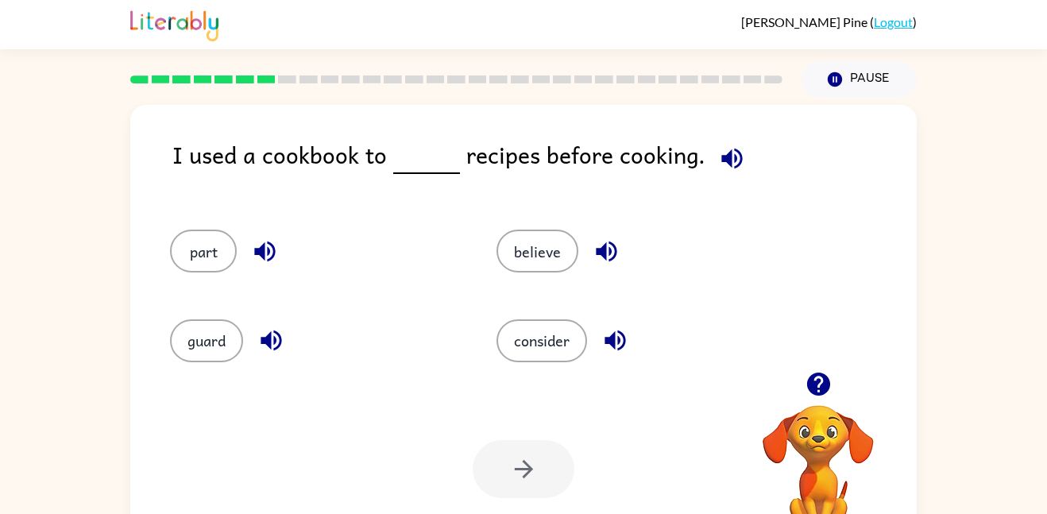
click at [721, 161] on icon "button" at bounding box center [731, 158] width 21 height 21
click at [617, 342] on icon "button" at bounding box center [615, 340] width 28 height 28
click at [263, 337] on icon "button" at bounding box center [270, 340] width 21 height 21
click at [264, 252] on icon "button" at bounding box center [265, 251] width 28 height 28
click at [600, 246] on icon "button" at bounding box center [606, 251] width 28 height 28
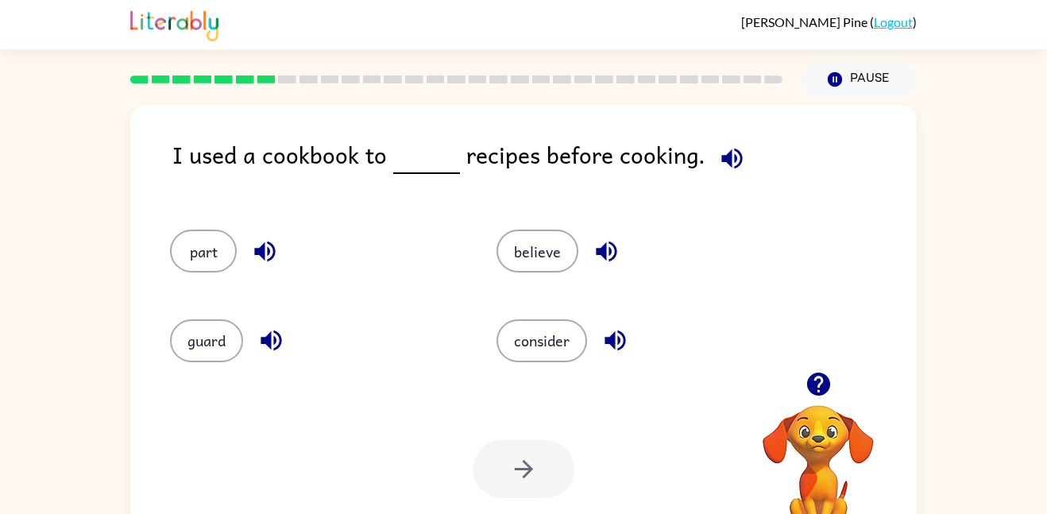
click at [718, 165] on icon "button" at bounding box center [732, 159] width 28 height 28
click at [271, 246] on icon "button" at bounding box center [265, 251] width 28 height 28
click at [279, 355] on button "button" at bounding box center [271, 340] width 40 height 40
click at [722, 163] on icon "button" at bounding box center [731, 158] width 21 height 21
